Goal: Task Accomplishment & Management: Manage account settings

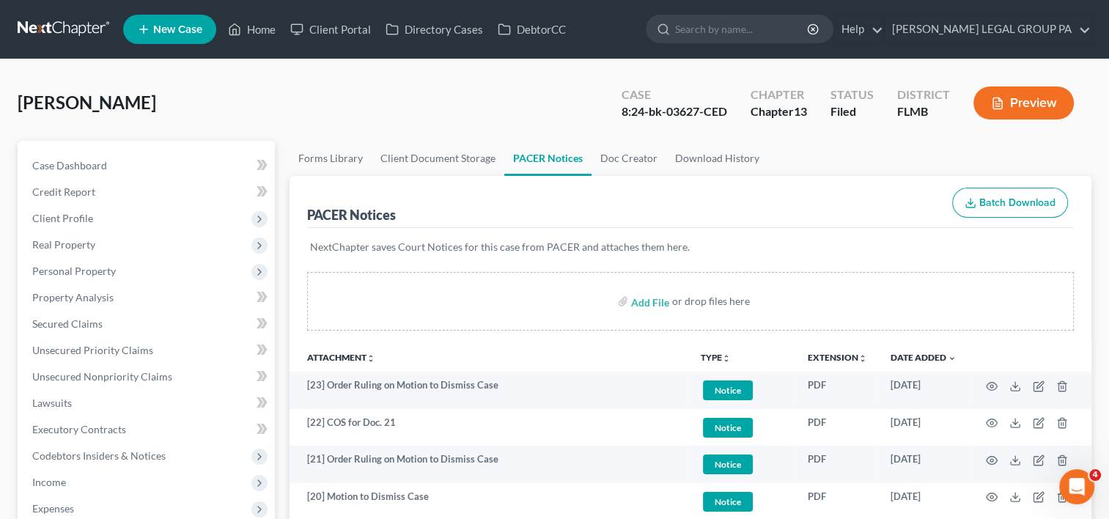
click at [54, 21] on link at bounding box center [65, 29] width 94 height 26
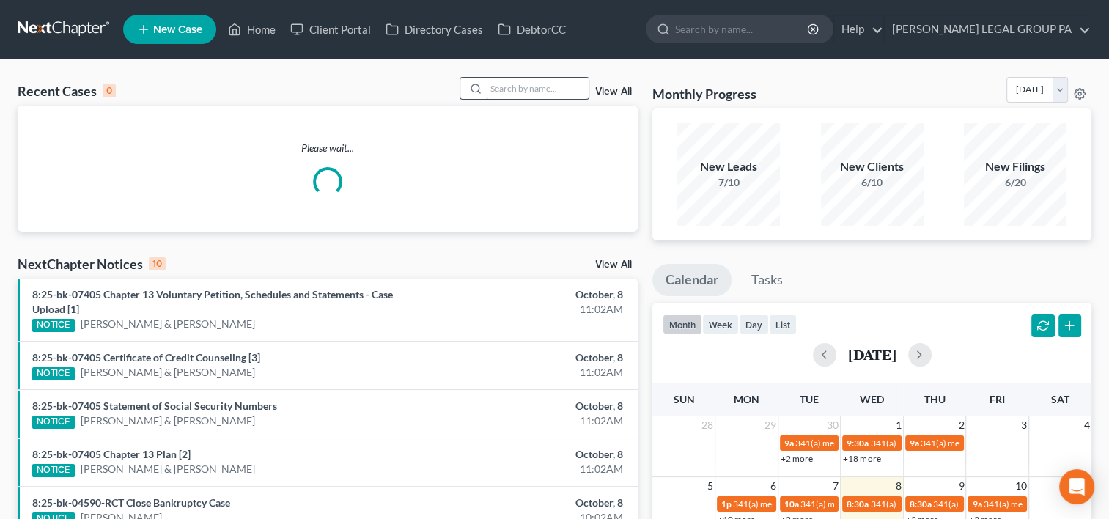
click at [504, 91] on input "search" at bounding box center [537, 88] width 103 height 21
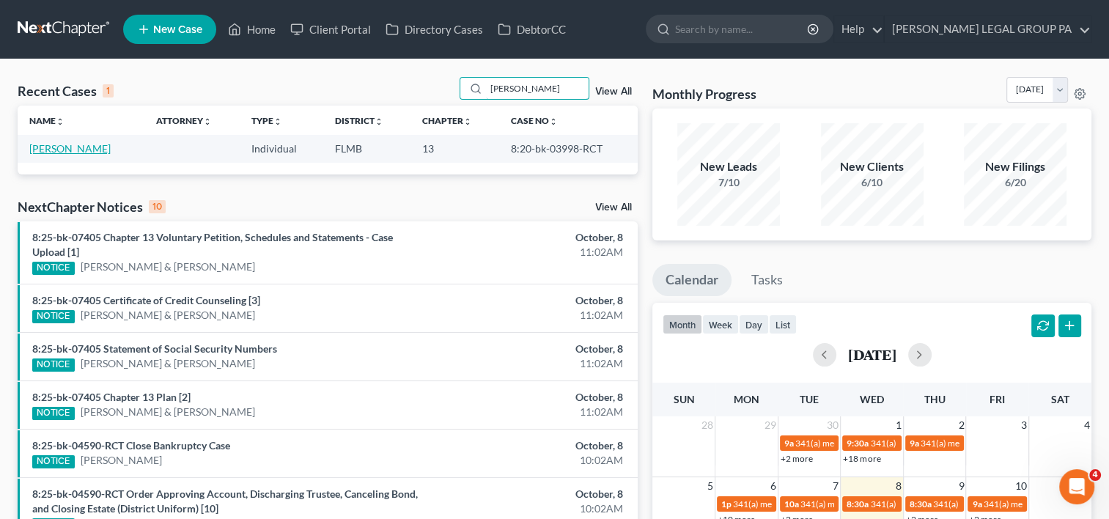
type input "[PERSON_NAME]"
click at [92, 150] on link "[PERSON_NAME]" at bounding box center [69, 148] width 81 height 12
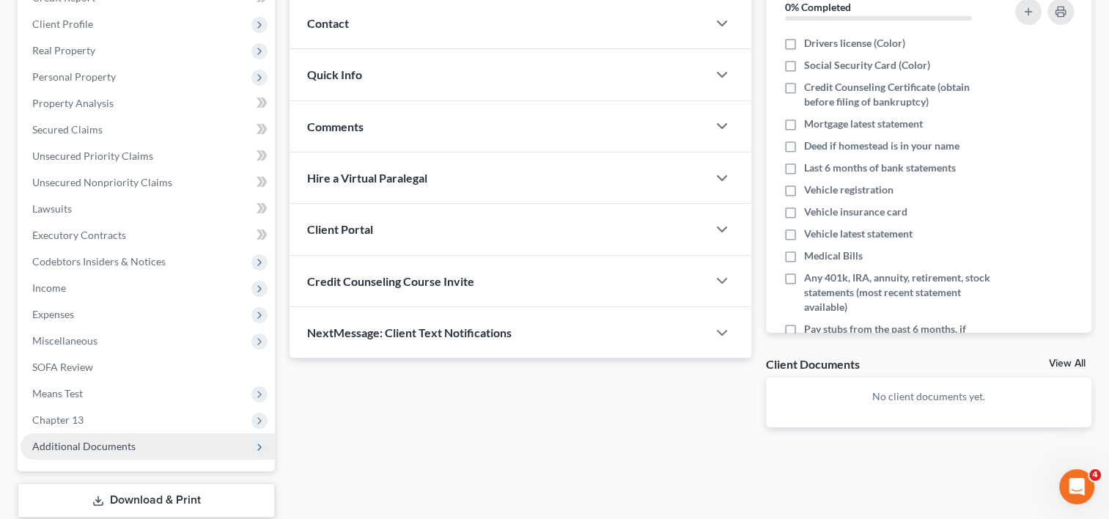
scroll to position [285, 0]
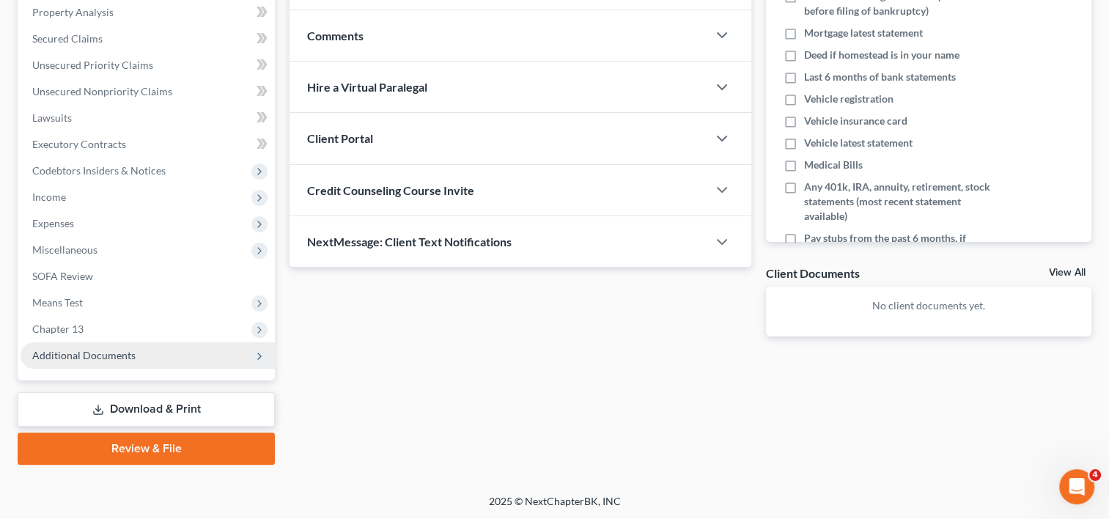
click at [126, 353] on span "Additional Documents" at bounding box center [83, 355] width 103 height 12
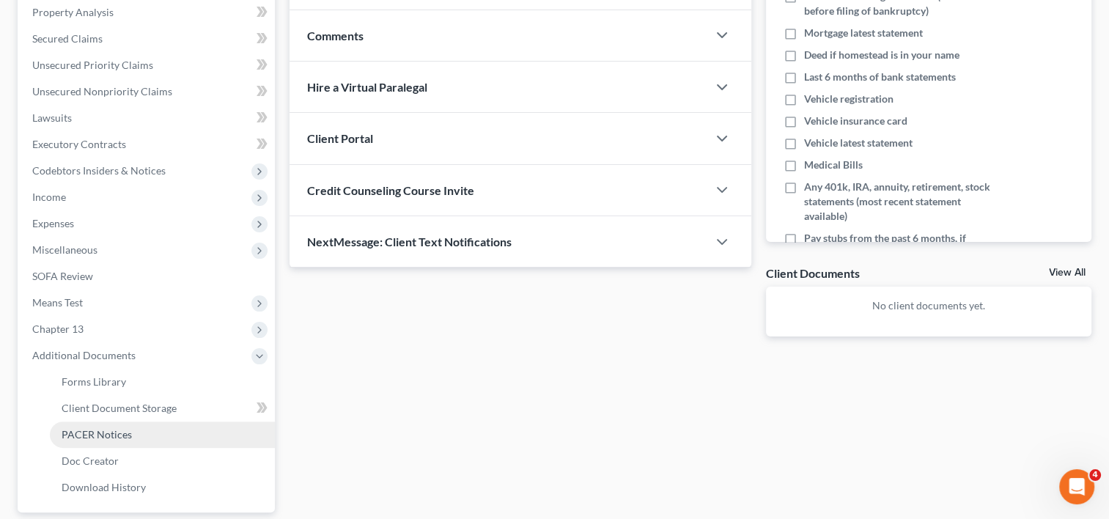
click at [131, 438] on link "PACER Notices" at bounding box center [162, 434] width 225 height 26
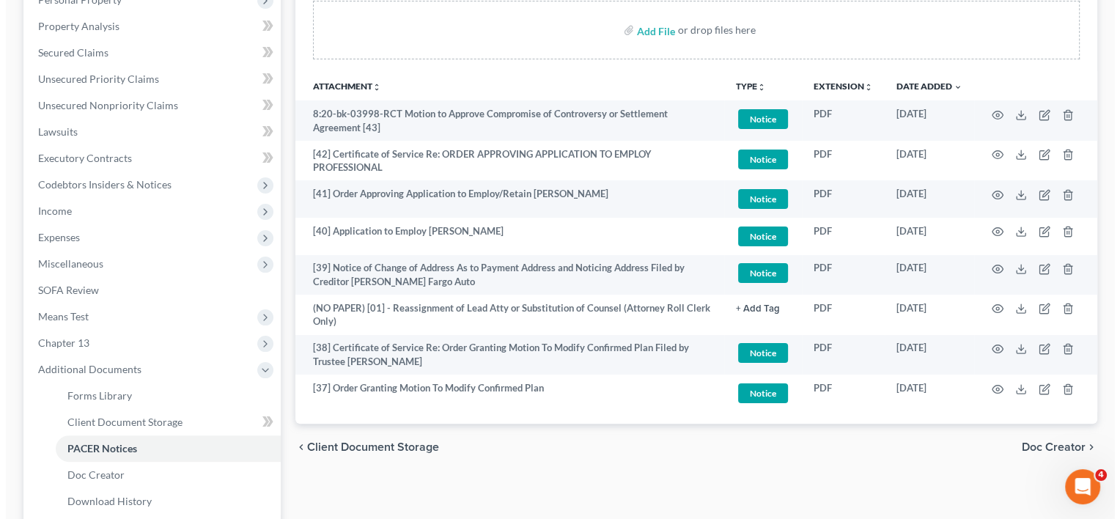
scroll to position [244, 0]
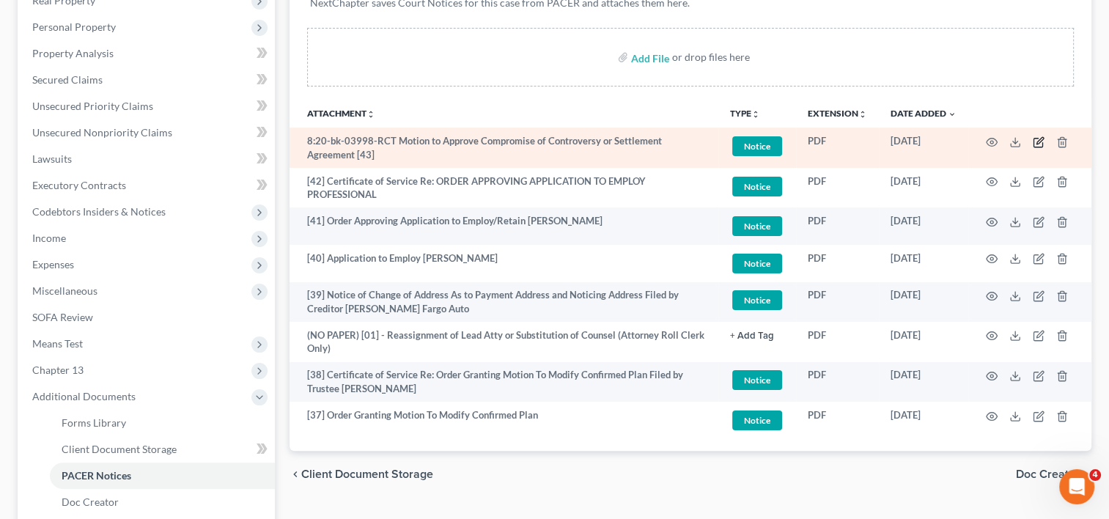
click at [1037, 138] on icon "button" at bounding box center [1039, 142] width 12 height 12
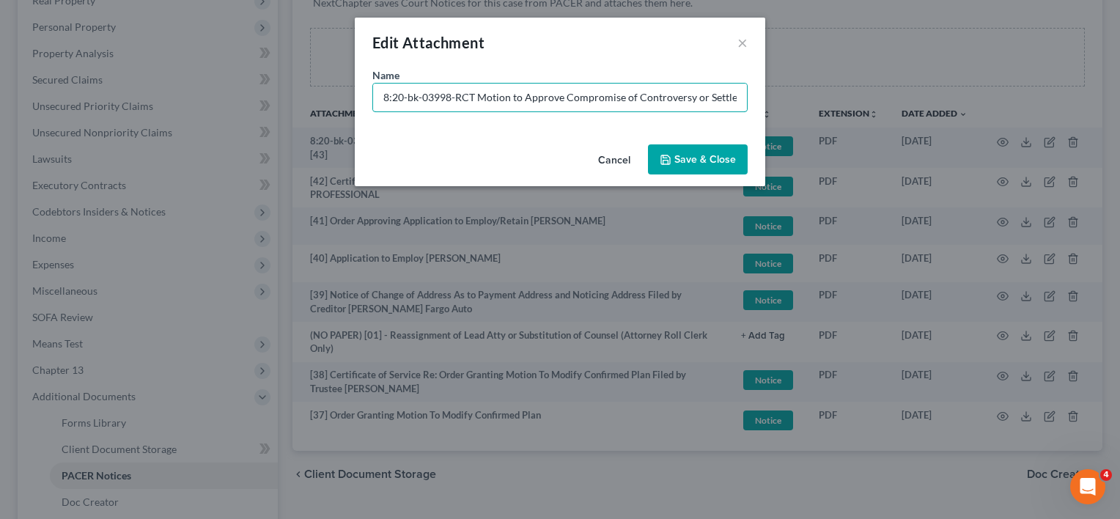
drag, startPoint x: 469, startPoint y: 95, endPoint x: 133, endPoint y: 100, distance: 336.5
click at [133, 100] on div "Edit Attachment × Name * 8:20-bk-03998-RCT Motion to Approve Compromise of Cont…" at bounding box center [560, 259] width 1120 height 519
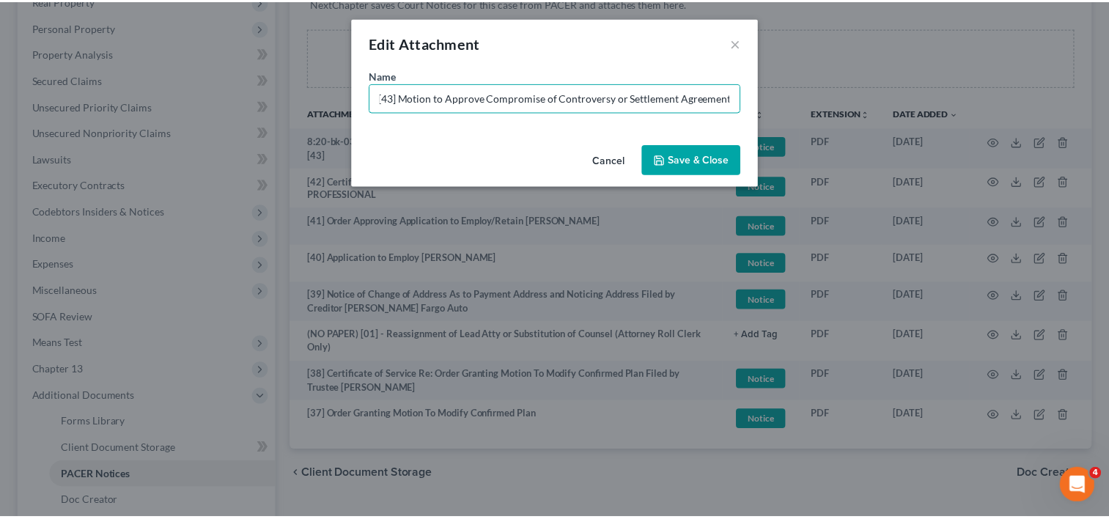
scroll to position [0, 0]
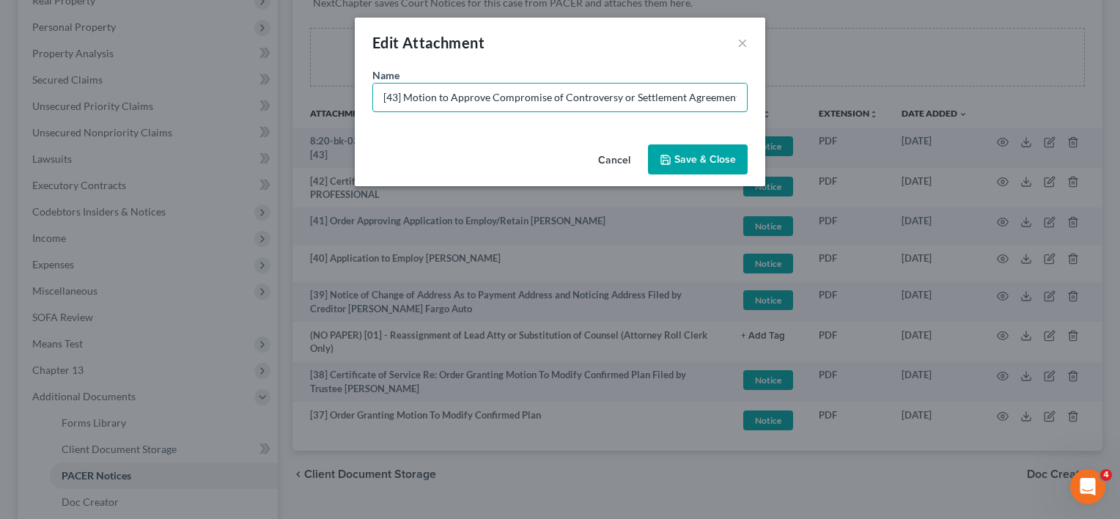
type input "[43] Motion to Approve Compromise of Controversy or Settlement Agreement"
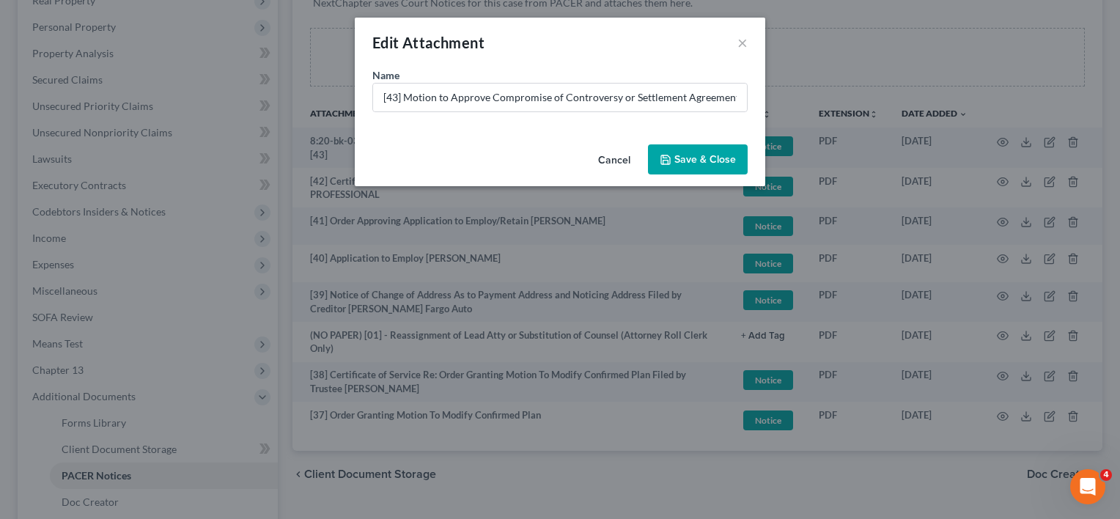
click at [674, 166] on button "Save & Close" at bounding box center [698, 159] width 100 height 31
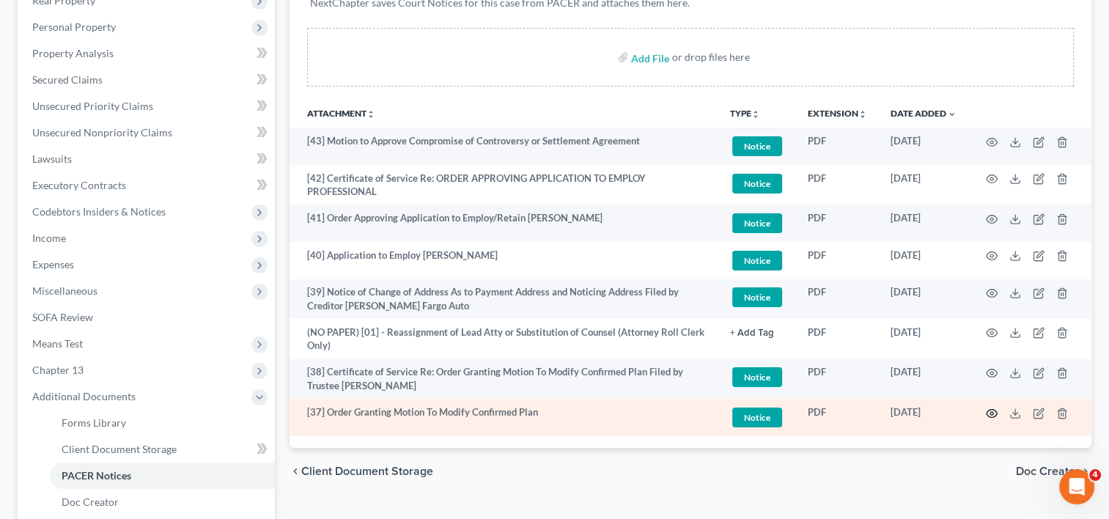
click at [995, 410] on icon "button" at bounding box center [992, 413] width 11 height 8
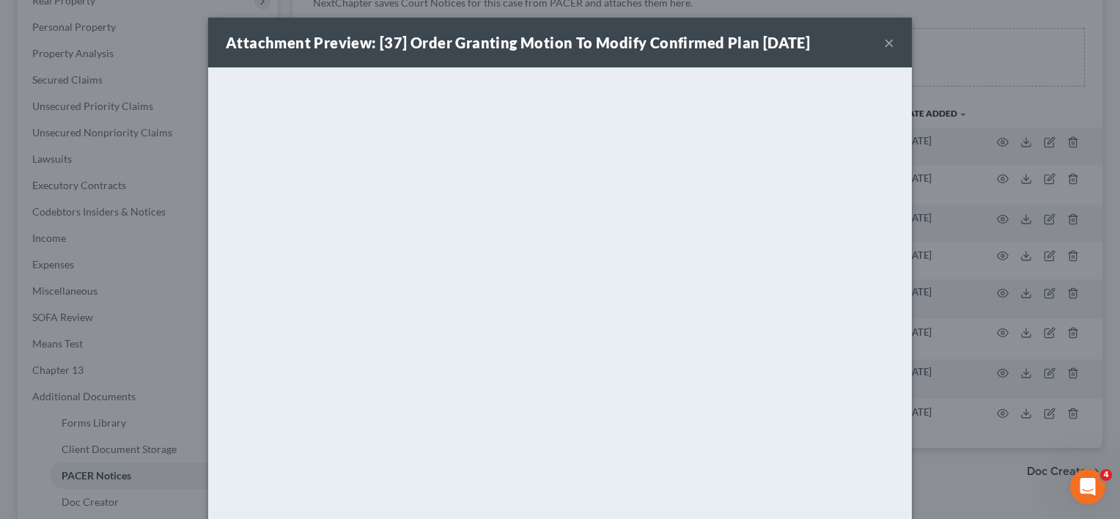
click at [884, 43] on button "×" at bounding box center [889, 43] width 10 height 18
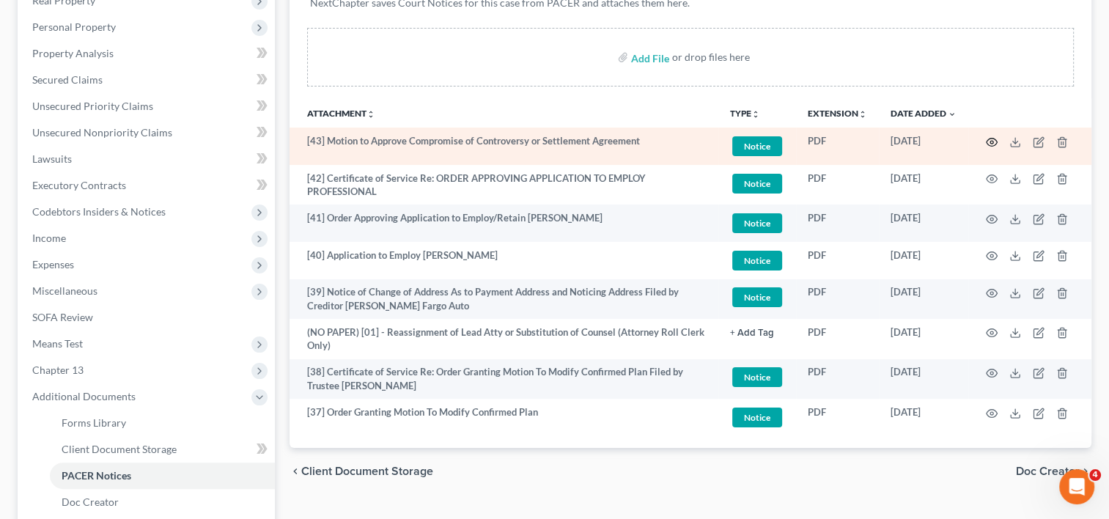
click at [982, 140] on td at bounding box center [1029, 146] width 123 height 37
click at [990, 141] on circle "button" at bounding box center [991, 142] width 3 height 3
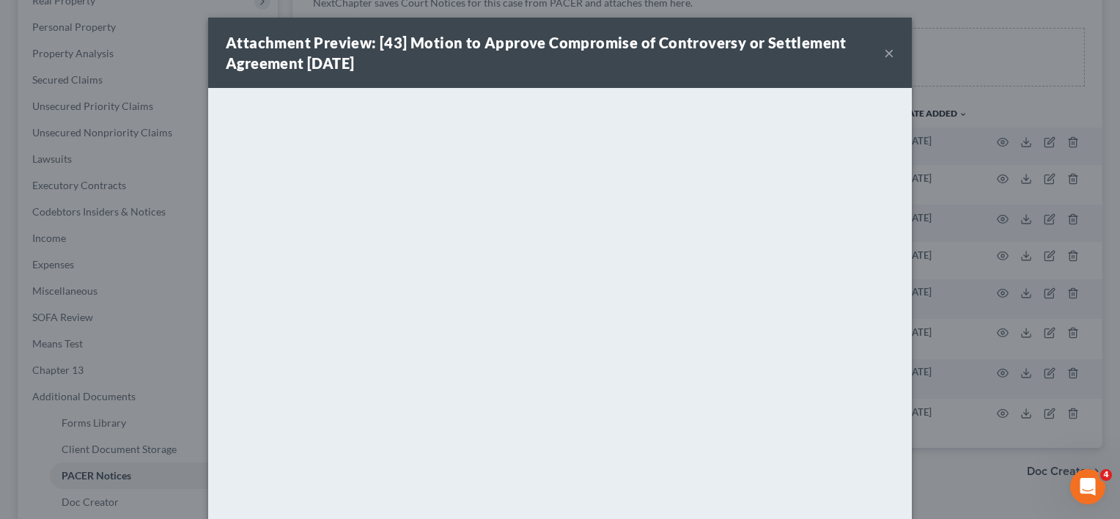
drag, startPoint x: 880, startPoint y: 48, endPoint x: 870, endPoint y: 53, distance: 10.8
click at [884, 48] on button "×" at bounding box center [889, 53] width 10 height 18
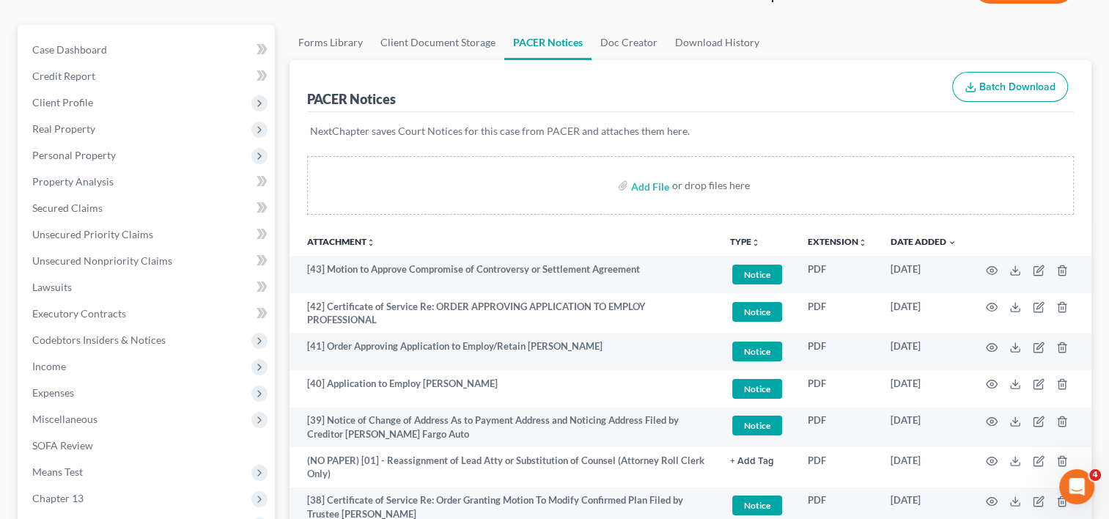
scroll to position [244, 0]
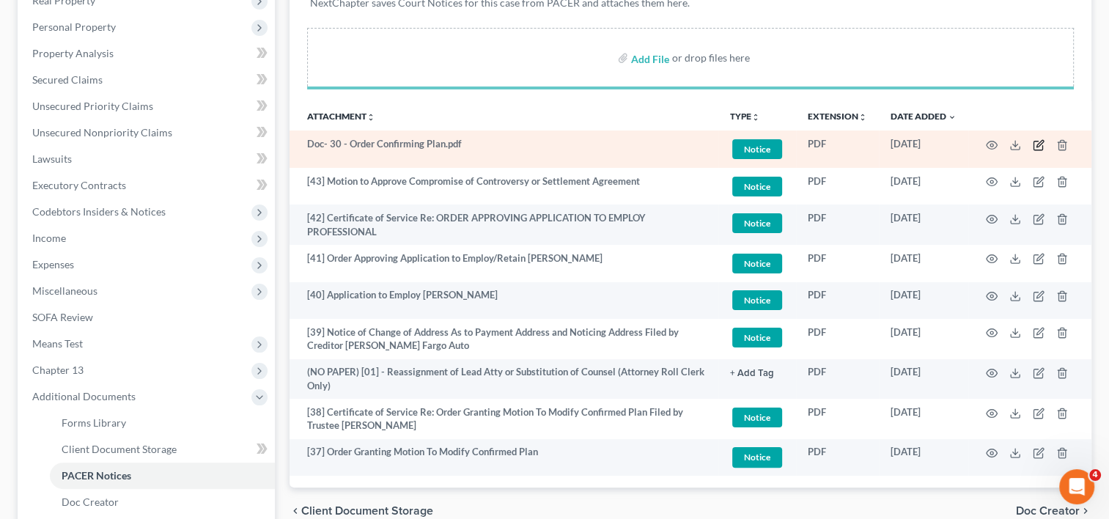
click at [1038, 140] on icon "button" at bounding box center [1039, 145] width 12 height 12
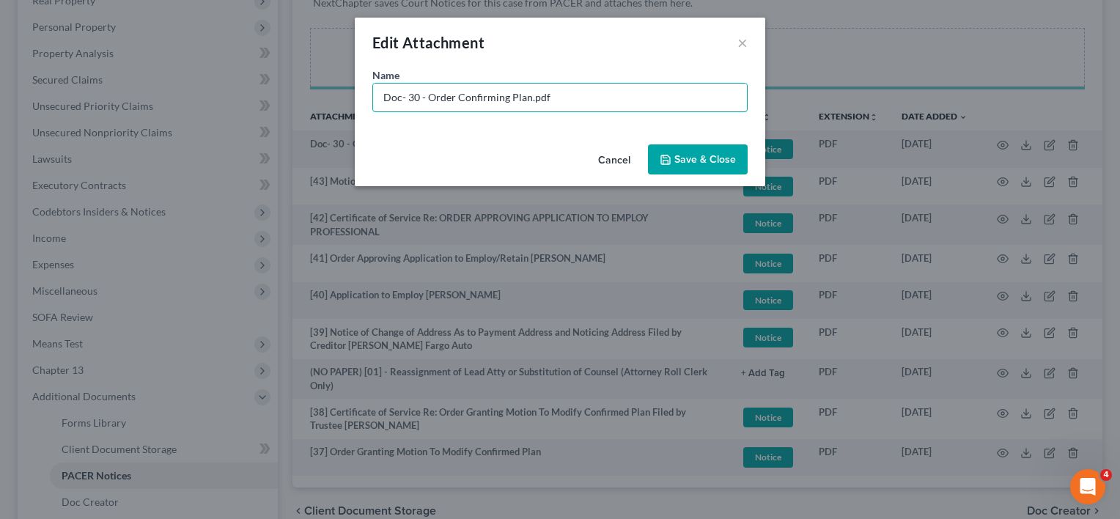
drag, startPoint x: 420, startPoint y: 94, endPoint x: 220, endPoint y: 94, distance: 200.1
click at [220, 94] on div "Edit Attachment × Name * Doc- 30 - Order Confirming Plan.pdf Cancel Save & Close" at bounding box center [560, 259] width 1120 height 519
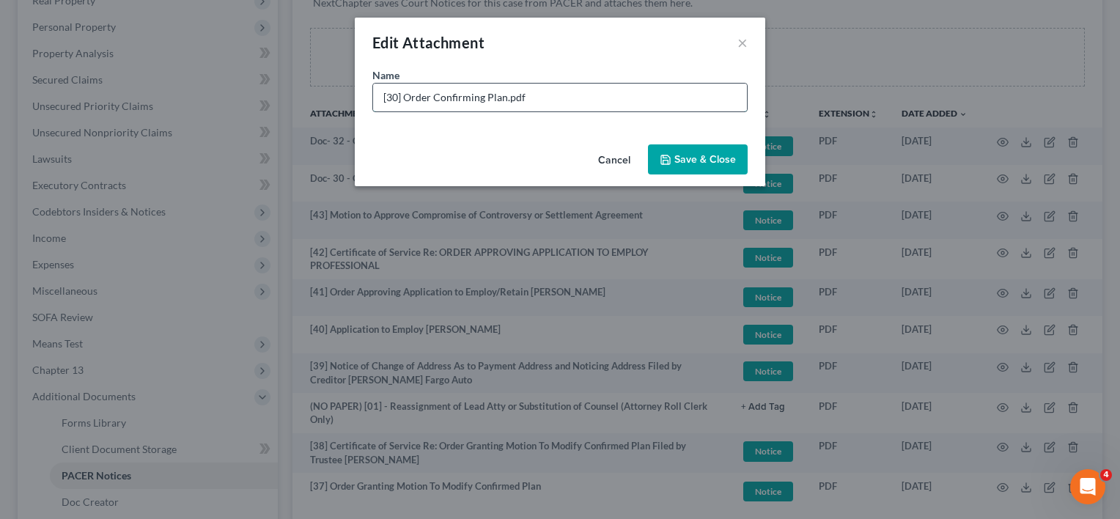
drag, startPoint x: 511, startPoint y: 97, endPoint x: 643, endPoint y: 100, distance: 132.0
click at [639, 103] on input "[30] Order Confirming Plan.pdf" at bounding box center [560, 98] width 374 height 28
type input "[30] Order Confirming Plan"
click at [688, 172] on button "Save & Close" at bounding box center [698, 159] width 100 height 31
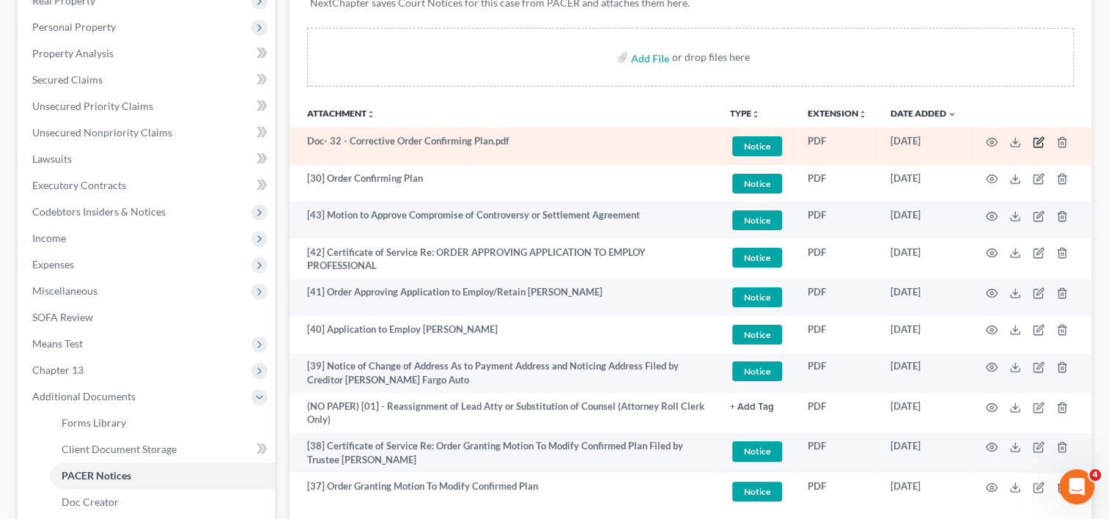
click at [1038, 136] on icon "button" at bounding box center [1039, 142] width 12 height 12
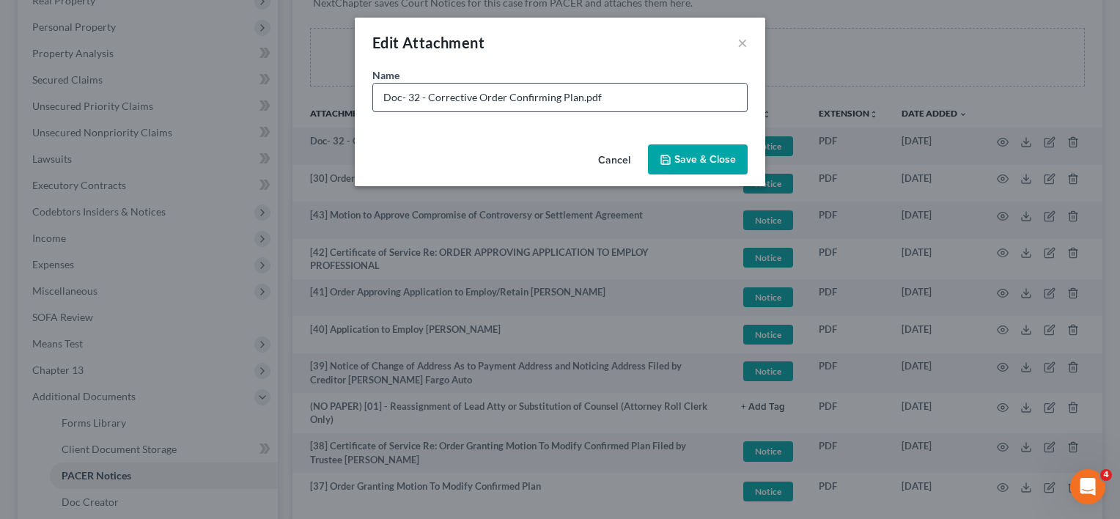
click at [612, 102] on input "Doc- 32 - Corrective Order Confirming Plan.pdf" at bounding box center [560, 98] width 374 height 28
drag, startPoint x: 427, startPoint y: 95, endPoint x: 164, endPoint y: 95, distance: 263.2
click at [169, 95] on div "Edit Attachment × Name * Doc- 32 - Corrective Order Confirming Plan Cancel Save…" at bounding box center [560, 259] width 1120 height 519
type input "[32] Corrective Order Confirming Plan"
click at [669, 164] on icon "button" at bounding box center [666, 160] width 12 height 12
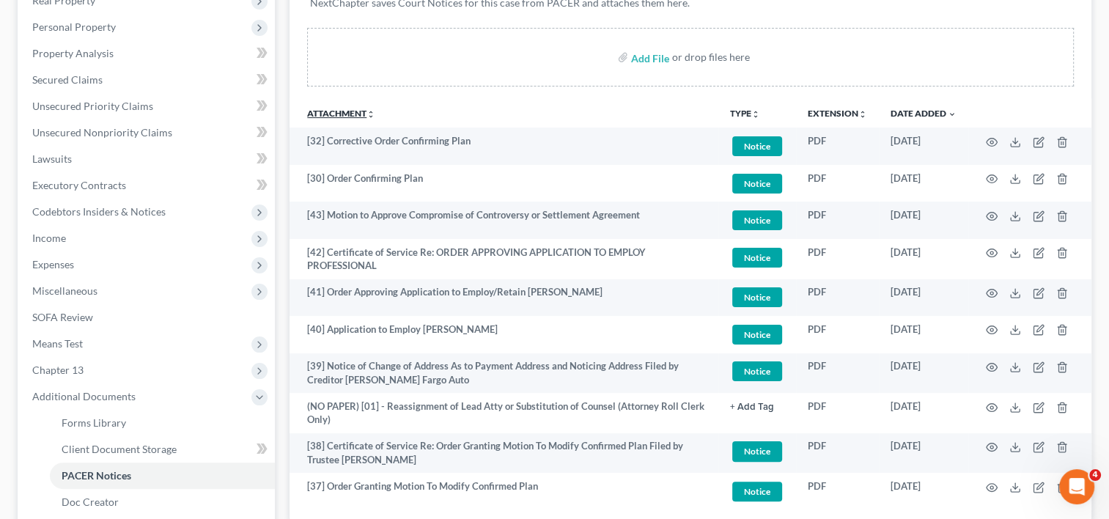
click at [344, 111] on link "Attachment unfold_more expand_more expand_less" at bounding box center [341, 113] width 68 height 11
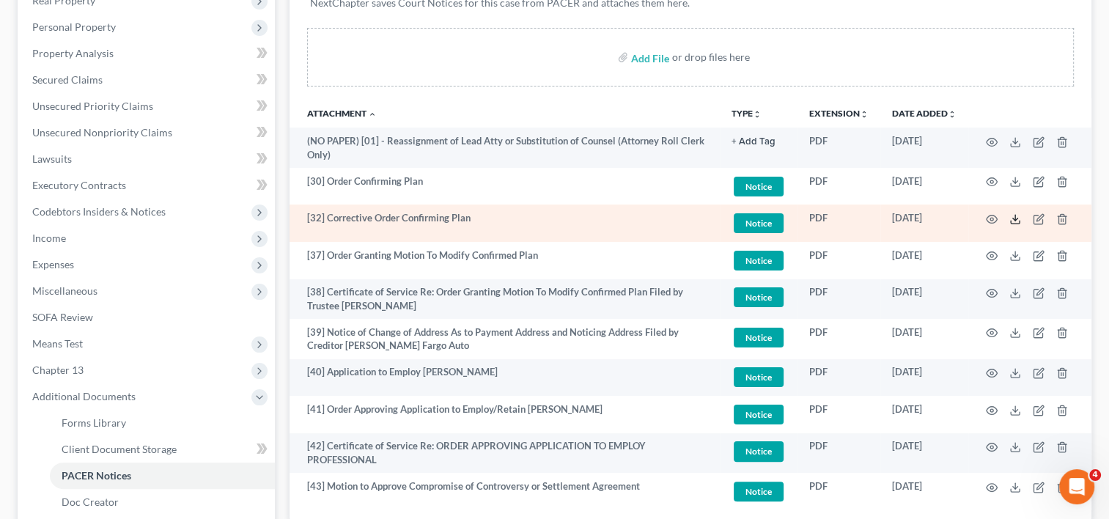
click at [1012, 217] on icon at bounding box center [1015, 219] width 12 height 12
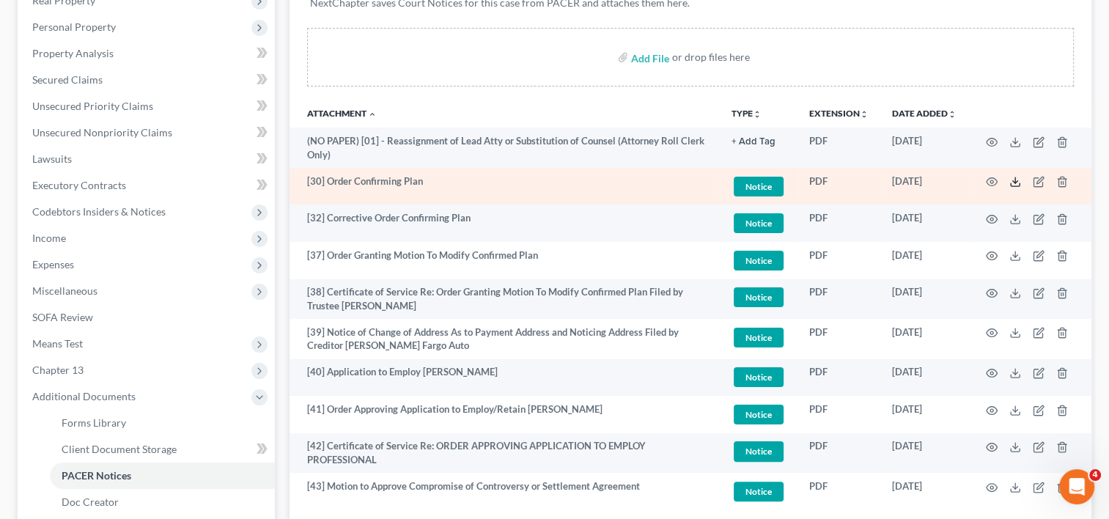
click at [1018, 178] on icon at bounding box center [1015, 182] width 12 height 12
